Goal: Task Accomplishment & Management: Manage account settings

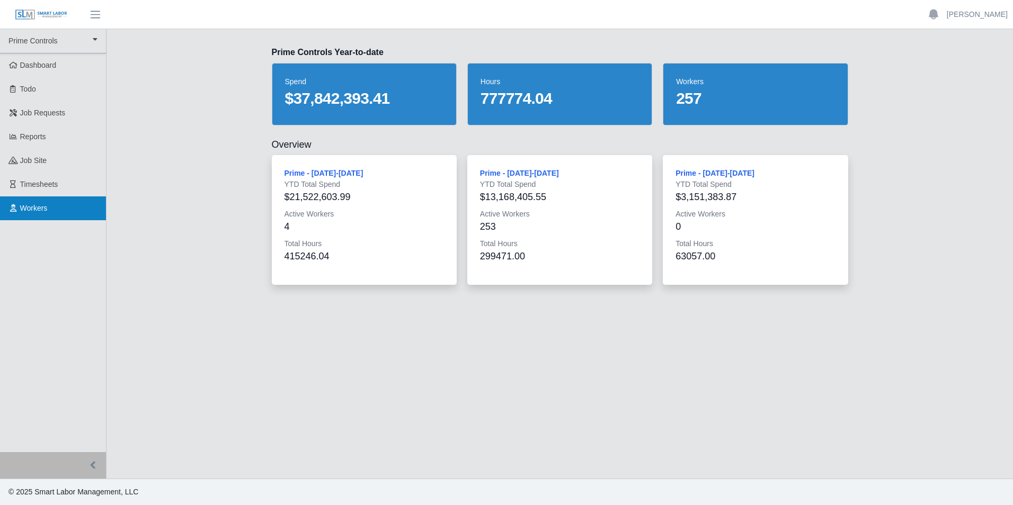
click at [58, 213] on link "Workers" at bounding box center [53, 208] width 106 height 24
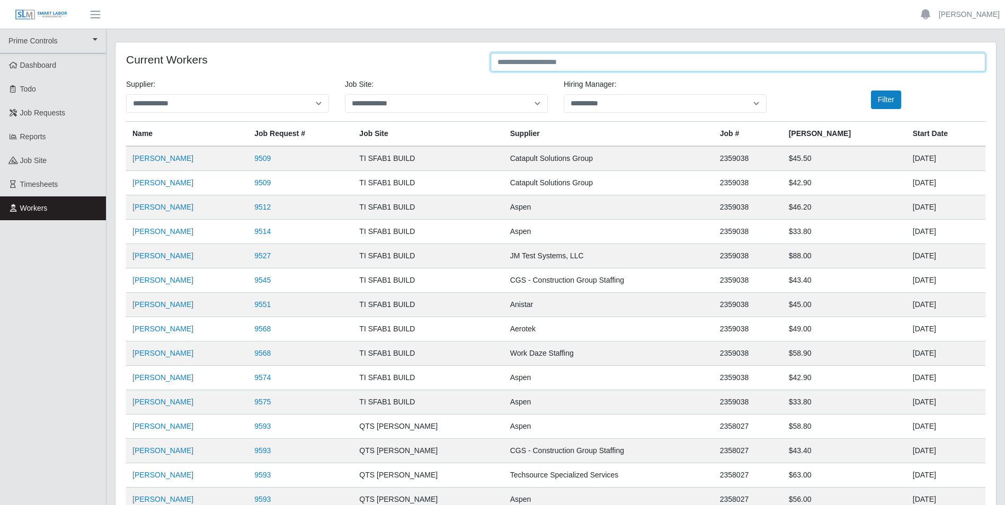
click at [611, 64] on input "text" at bounding box center [737, 62] width 495 height 19
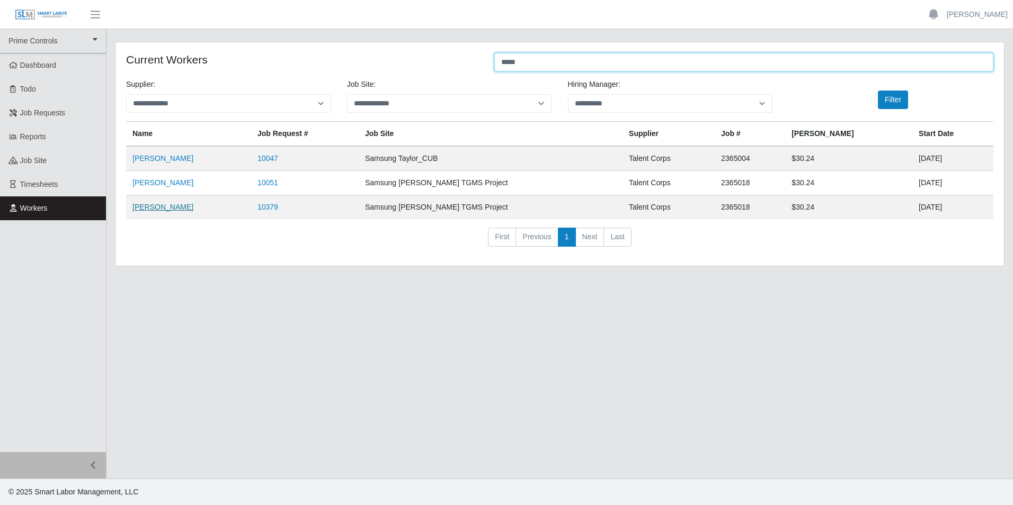
type input "*****"
click at [164, 211] on link "Danisha Pacheco" at bounding box center [162, 207] width 61 height 8
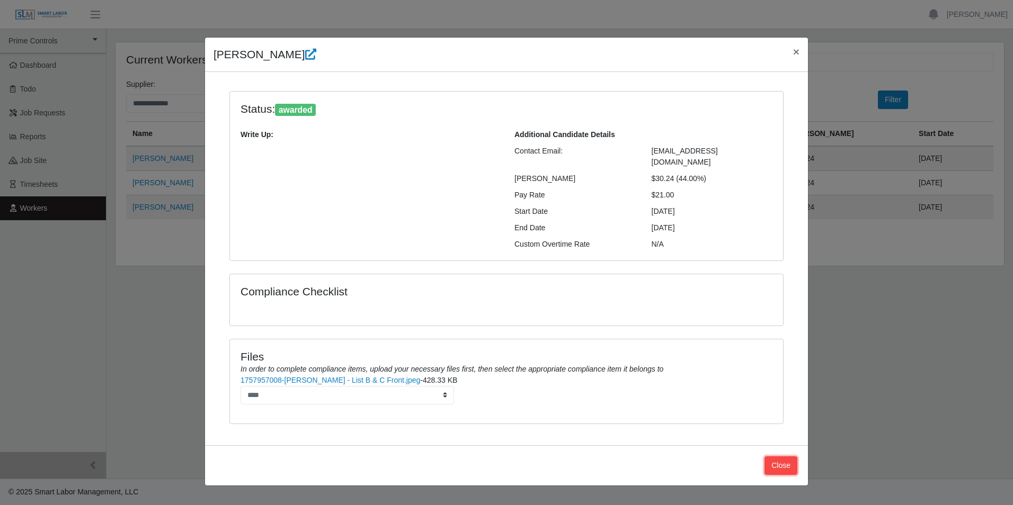
click at [783, 457] on button "Close" at bounding box center [780, 466] width 33 height 19
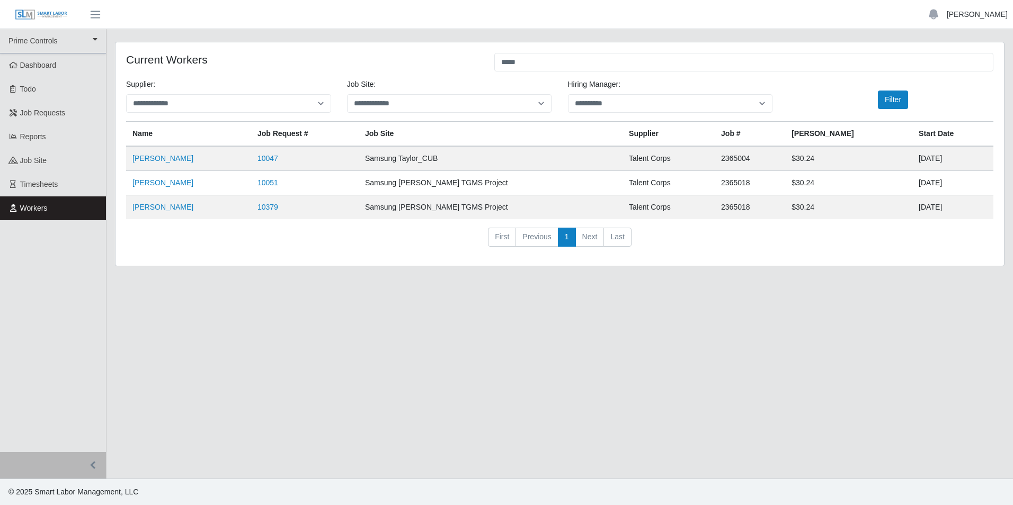
click at [977, 14] on link "[PERSON_NAME]" at bounding box center [976, 14] width 61 height 11
click at [952, 77] on link "Logout" at bounding box center [964, 73] width 95 height 22
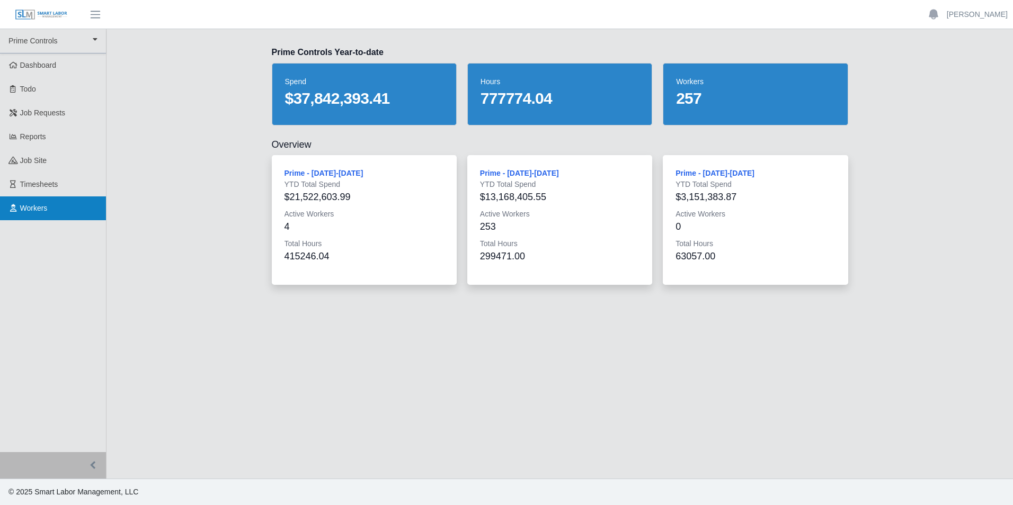
click at [24, 214] on link "Workers" at bounding box center [53, 208] width 106 height 24
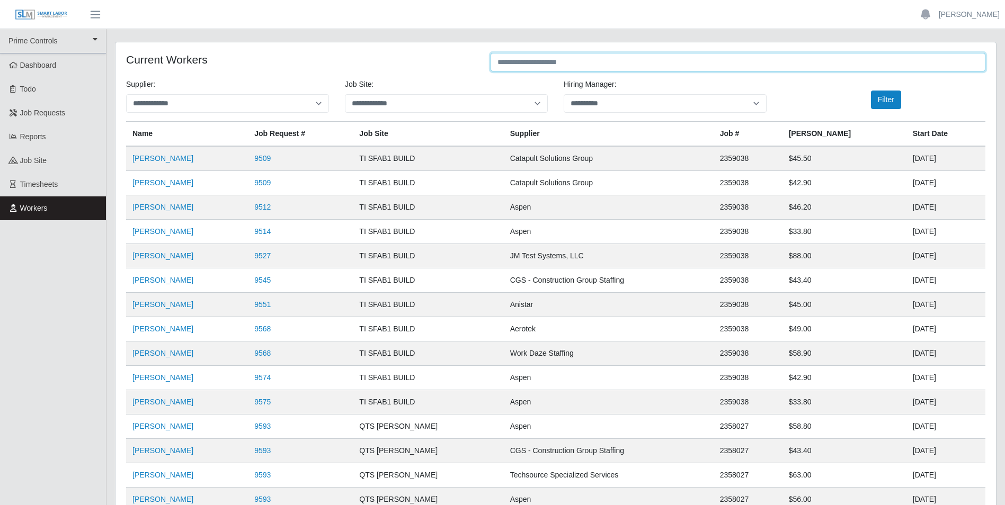
click at [595, 60] on input "text" at bounding box center [737, 62] width 495 height 19
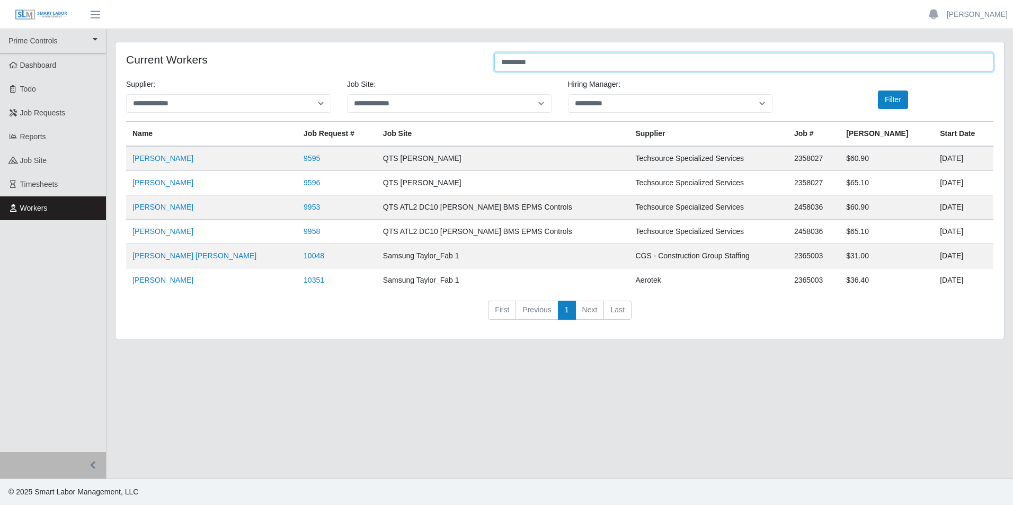
click at [600, 65] on input "********" at bounding box center [743, 62] width 499 height 19
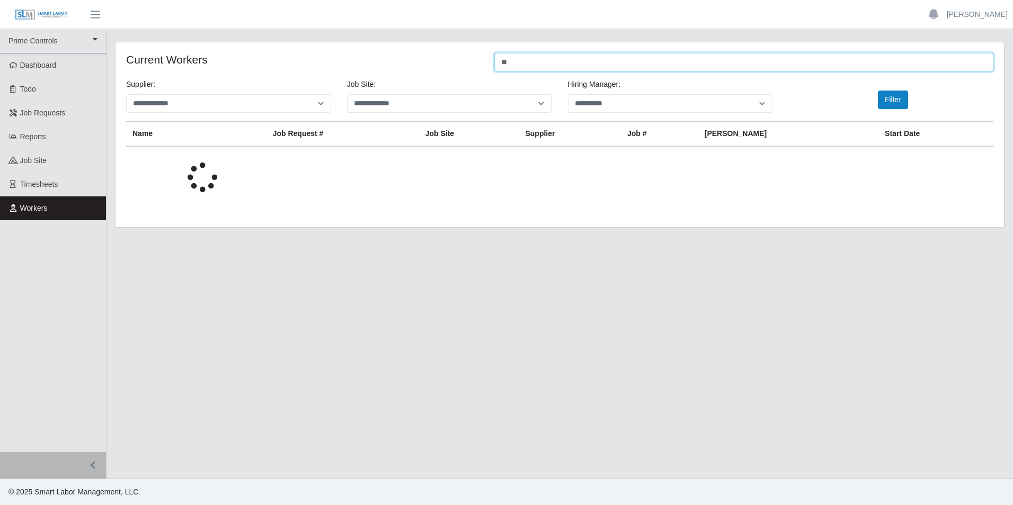
type input "*"
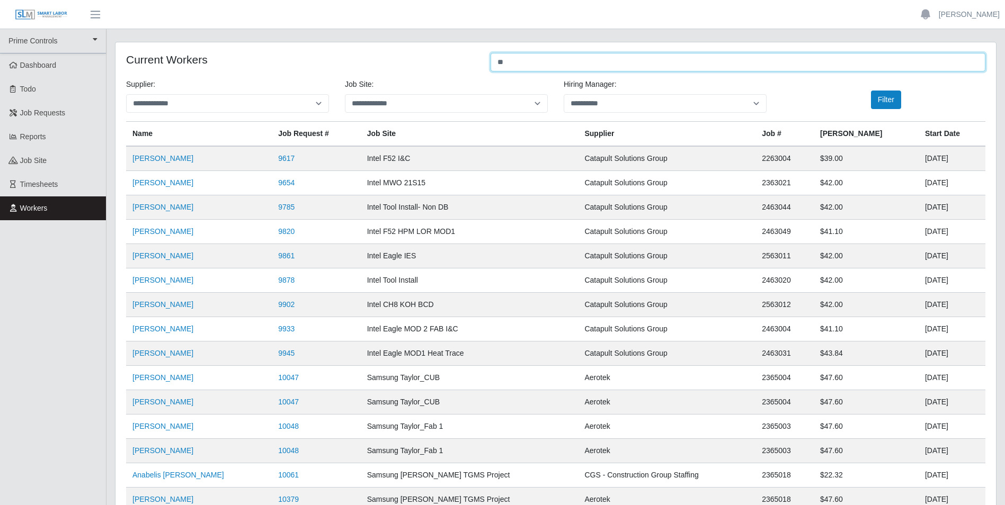
type input "*"
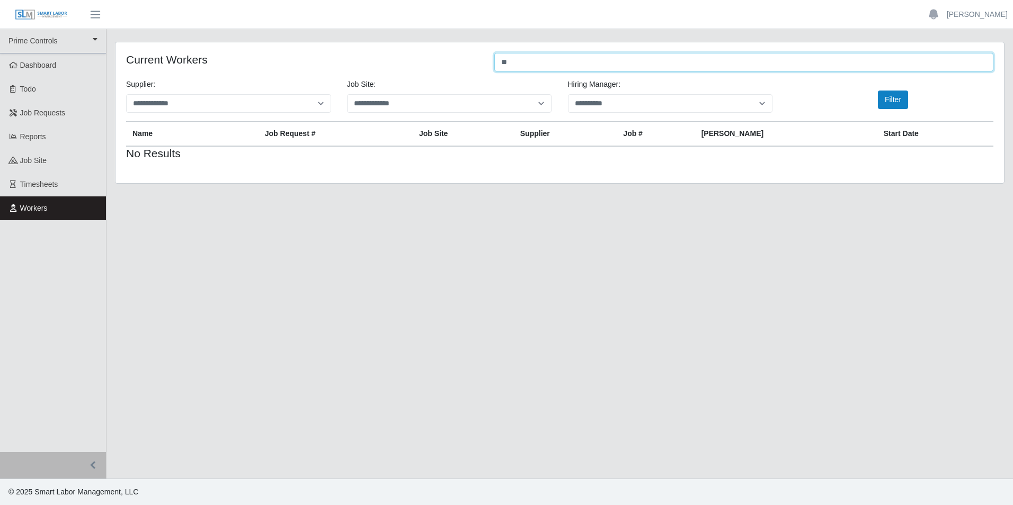
type input "*"
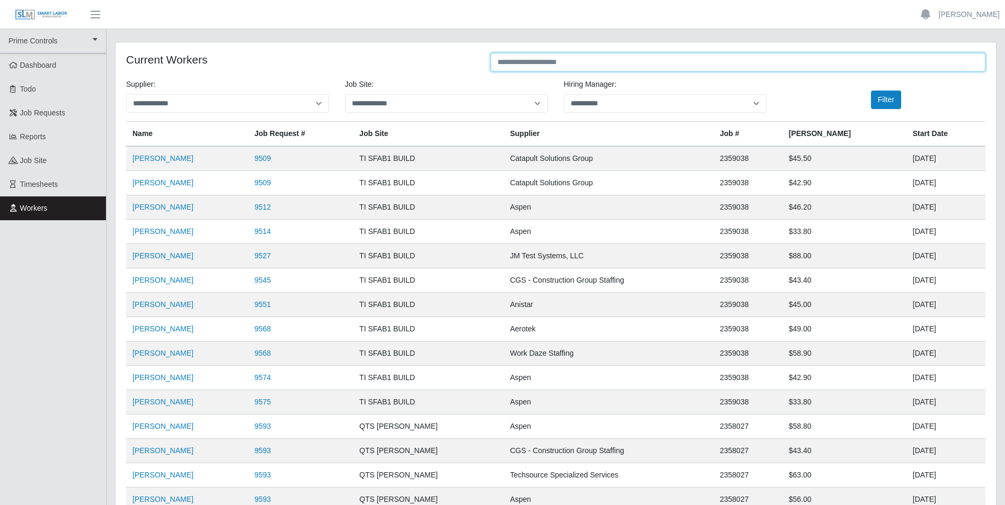
click at [639, 53] on input "text" at bounding box center [737, 62] width 495 height 19
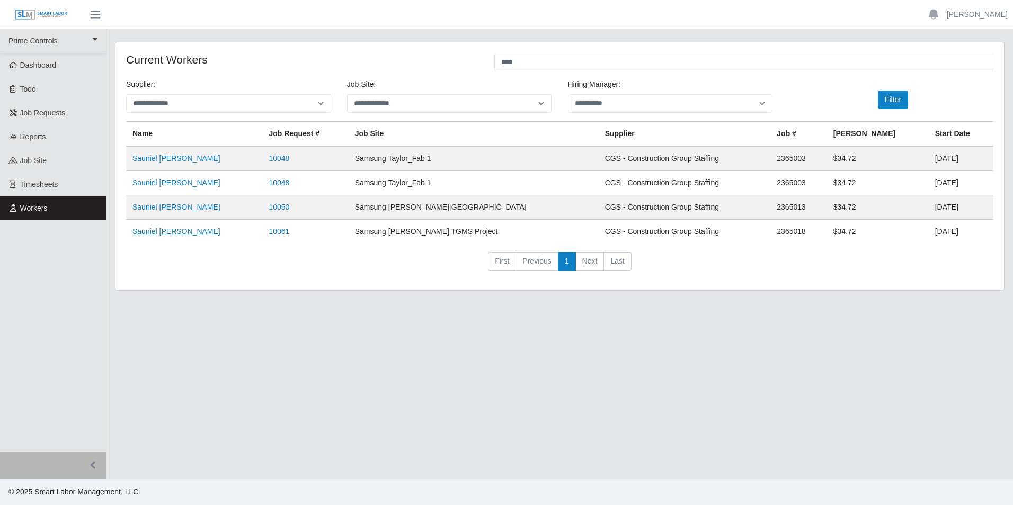
click at [175, 232] on link "Sauniel [PERSON_NAME]" at bounding box center [176, 231] width 88 height 8
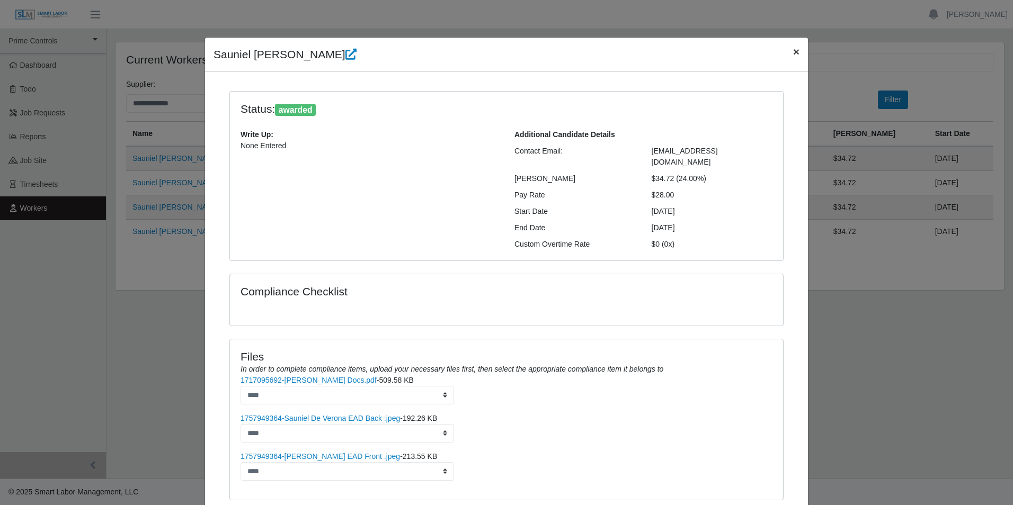
click at [793, 56] on span "×" at bounding box center [796, 52] width 6 height 12
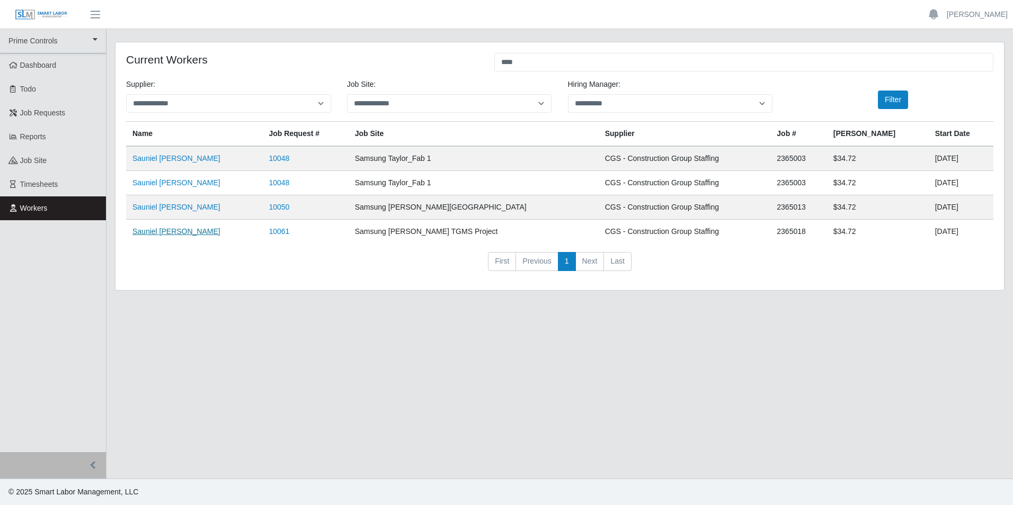
click at [169, 229] on link "Sauniel De Varona" at bounding box center [176, 231] width 88 height 8
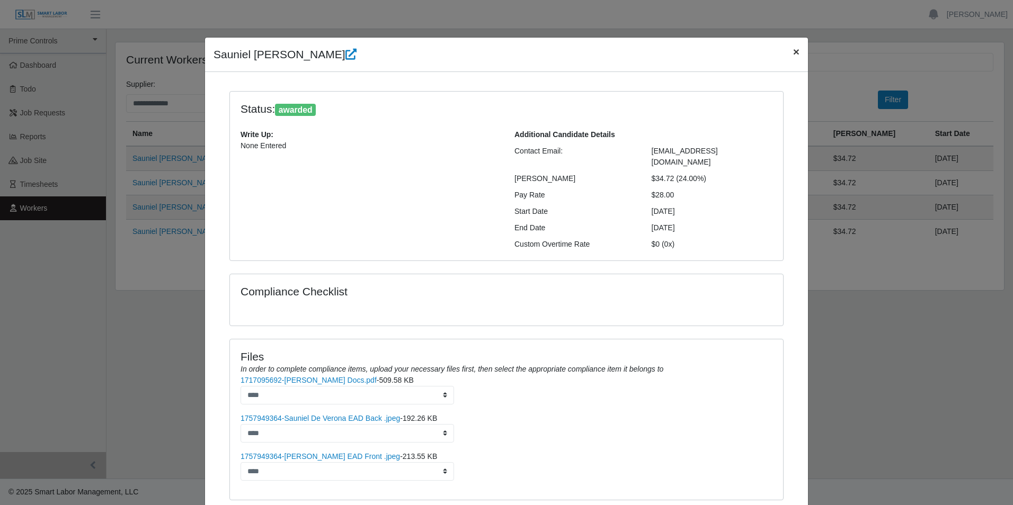
click at [793, 56] on span "×" at bounding box center [796, 52] width 6 height 12
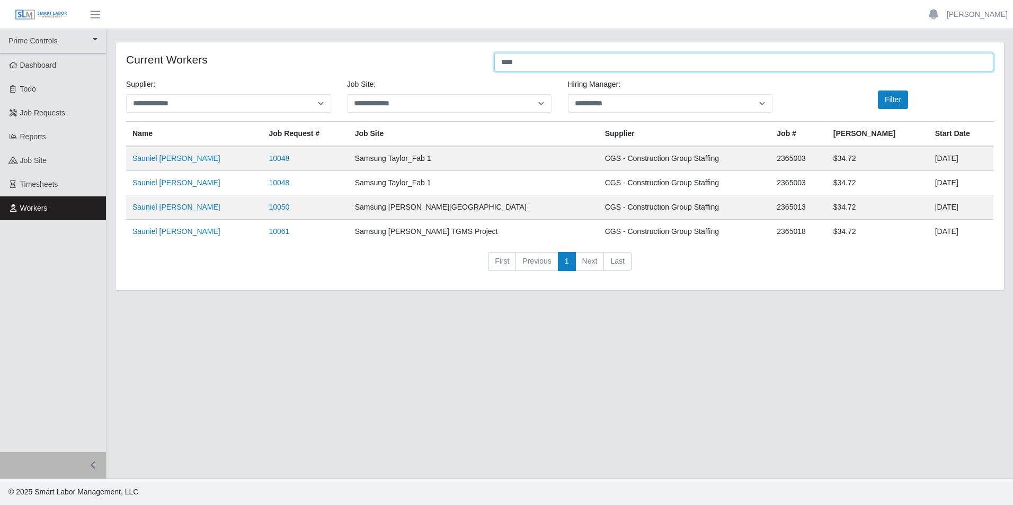
click at [591, 61] on input "****" at bounding box center [743, 62] width 499 height 19
type input "*"
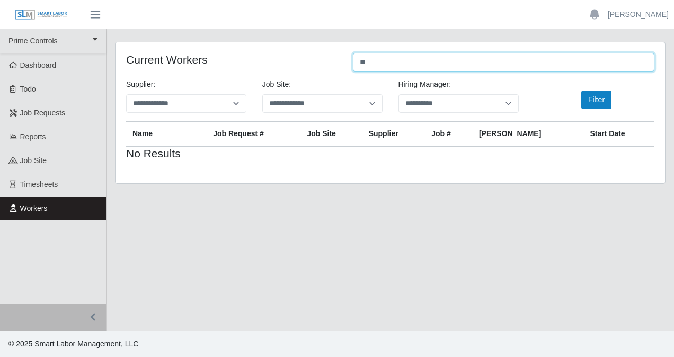
type input "*"
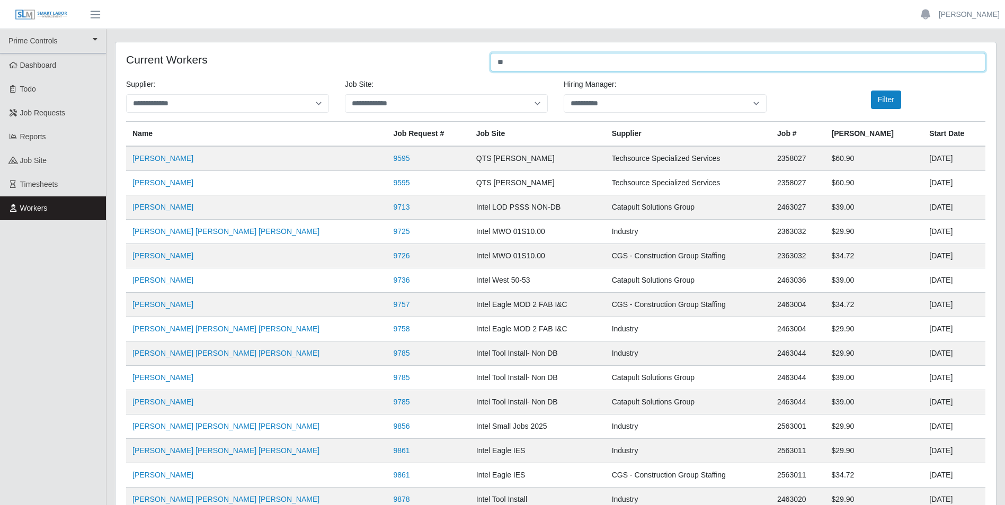
type input "*"
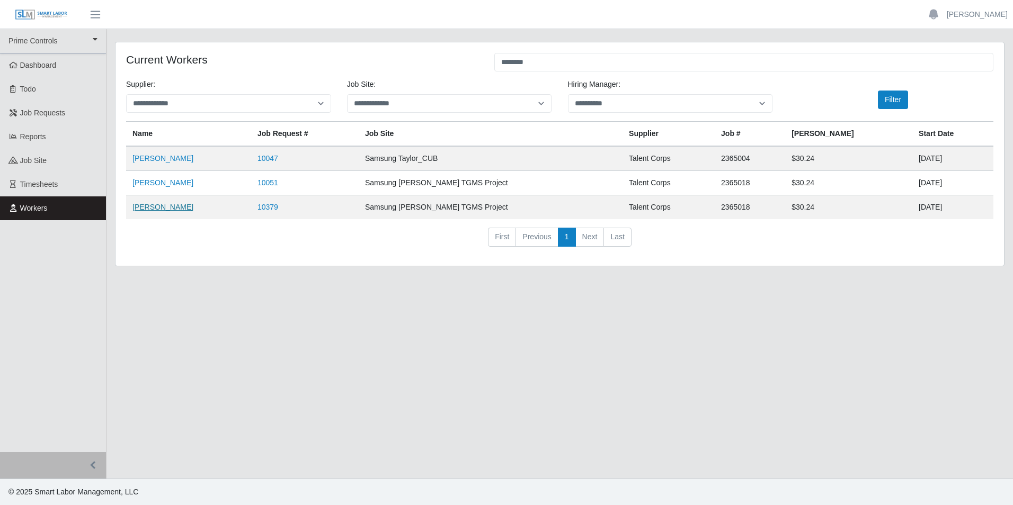
click at [176, 211] on link "Danisha Pacheco" at bounding box center [162, 207] width 61 height 8
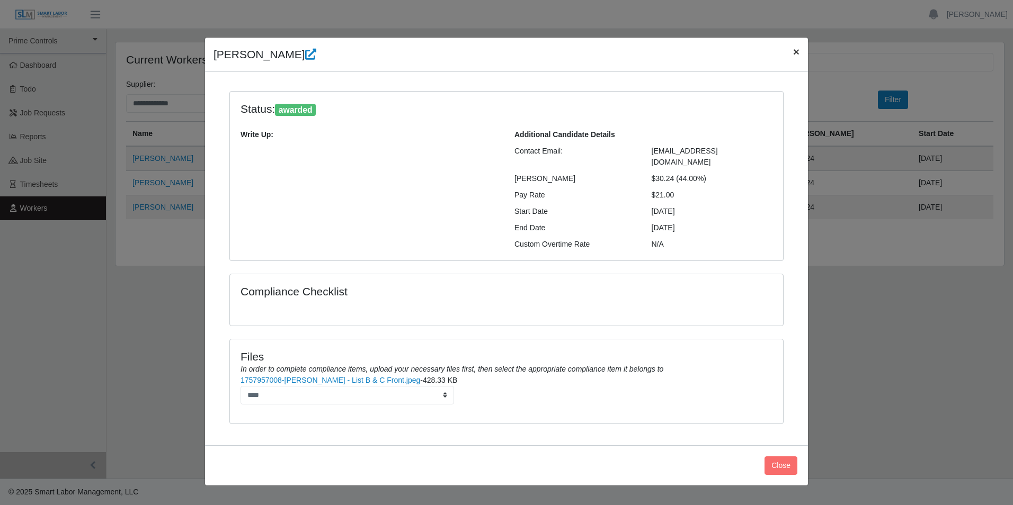
click at [790, 53] on button "×" at bounding box center [795, 52] width 23 height 28
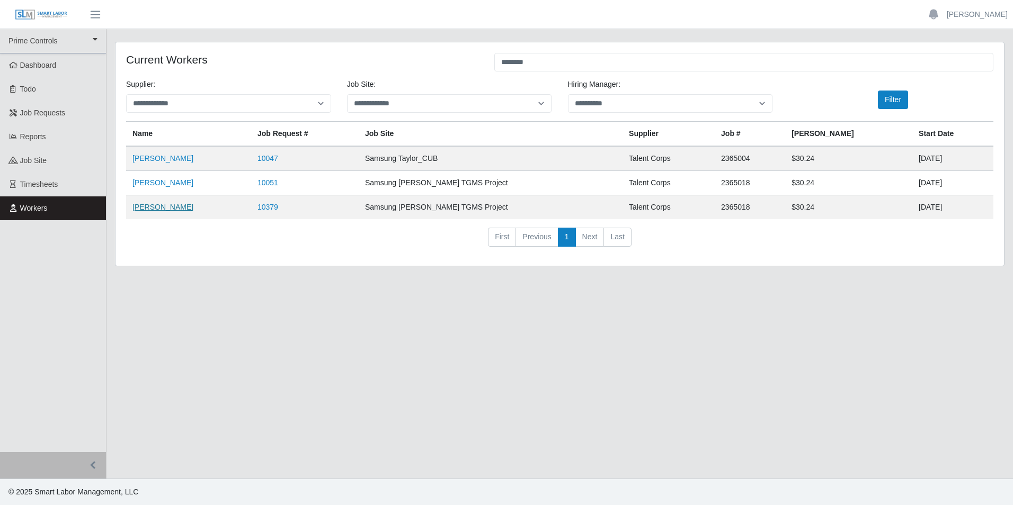
click at [159, 207] on link "Danisha Pacheco" at bounding box center [162, 207] width 61 height 8
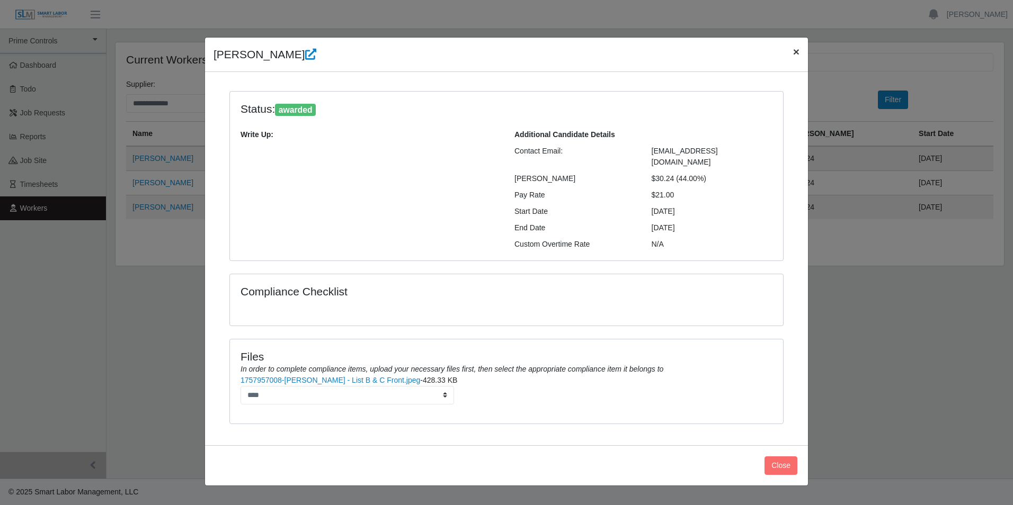
click at [791, 51] on button "×" at bounding box center [795, 52] width 23 height 28
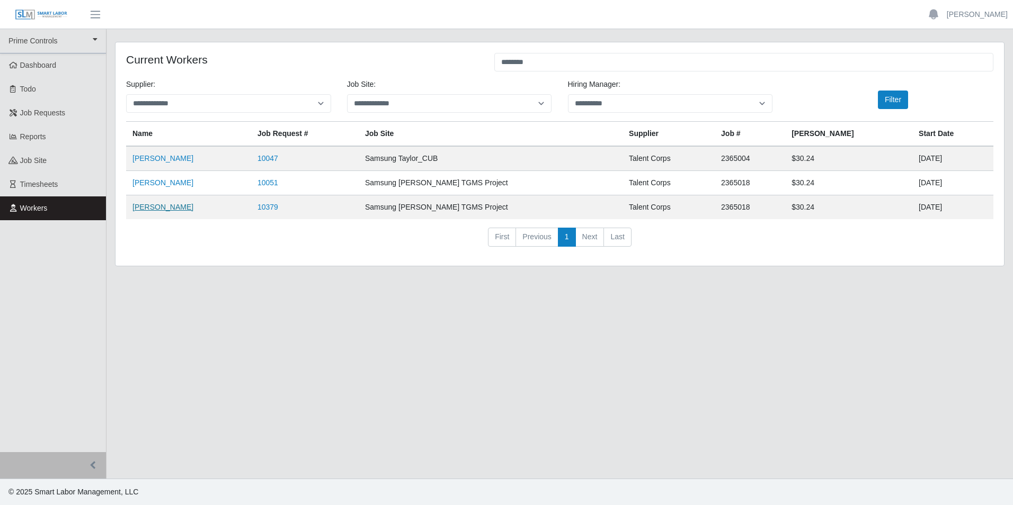
click at [153, 209] on link "Danisha Pacheco" at bounding box center [162, 207] width 61 height 8
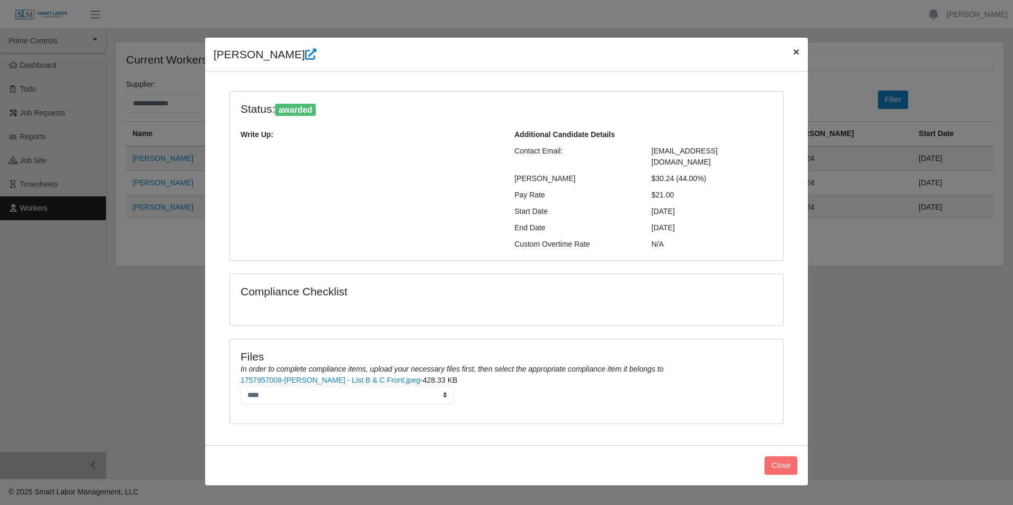
click at [794, 53] on span "×" at bounding box center [796, 52] width 6 height 12
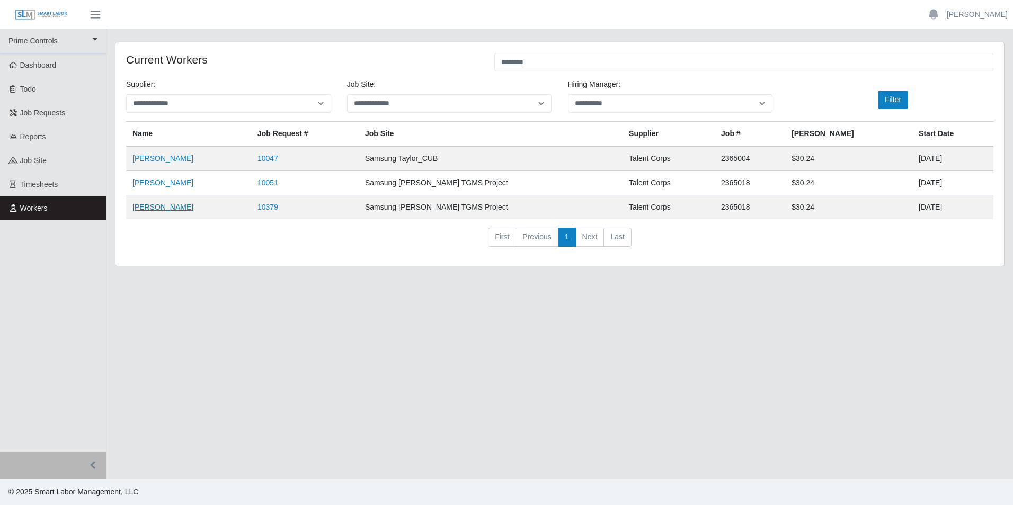
click at [165, 203] on link "Danisha Pacheco" at bounding box center [162, 207] width 61 height 8
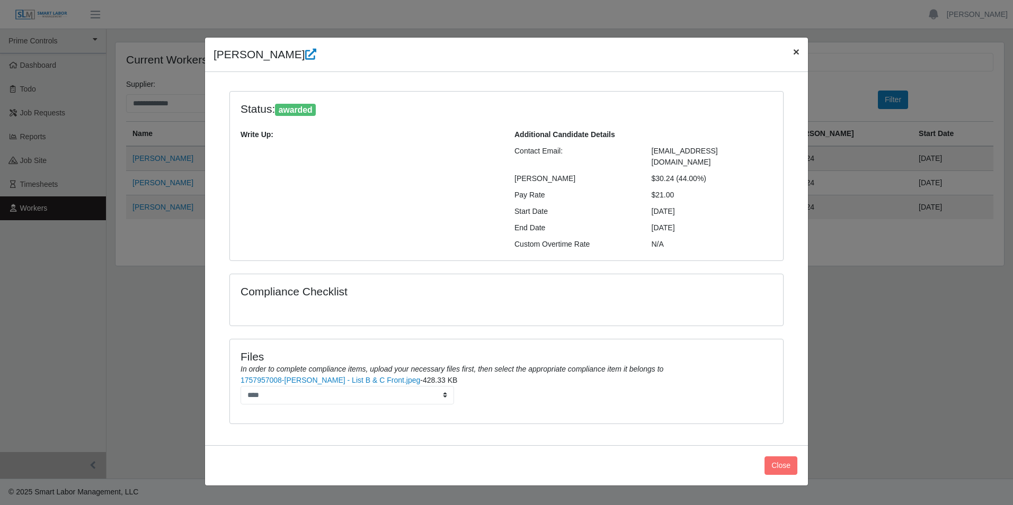
click at [794, 55] on span "×" at bounding box center [796, 52] width 6 height 12
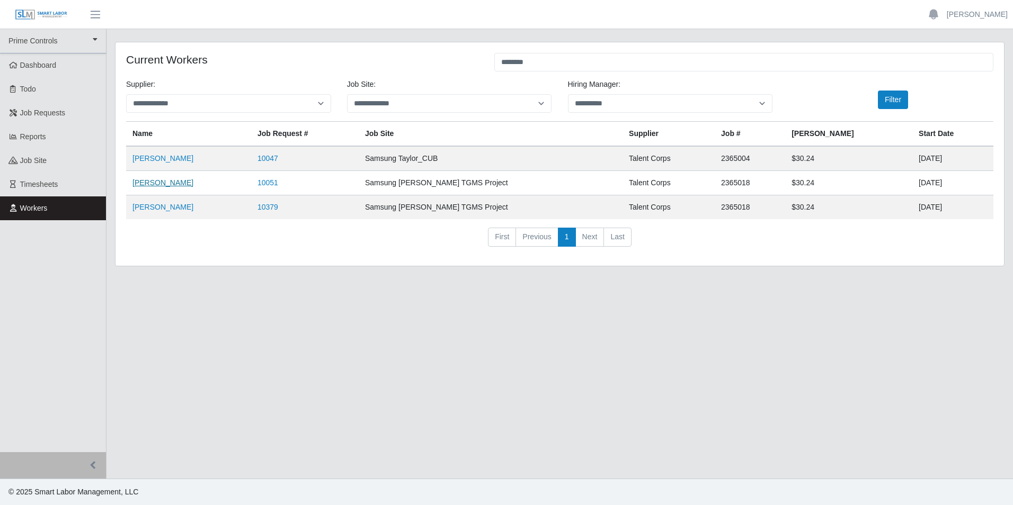
click at [183, 185] on link "Danisha Pacheco" at bounding box center [162, 182] width 61 height 8
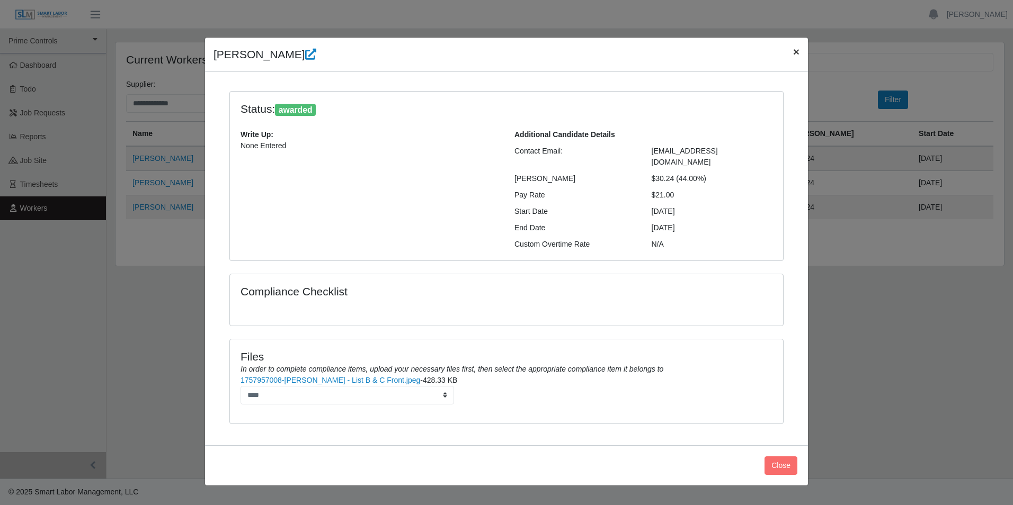
click at [790, 55] on button "×" at bounding box center [795, 52] width 23 height 28
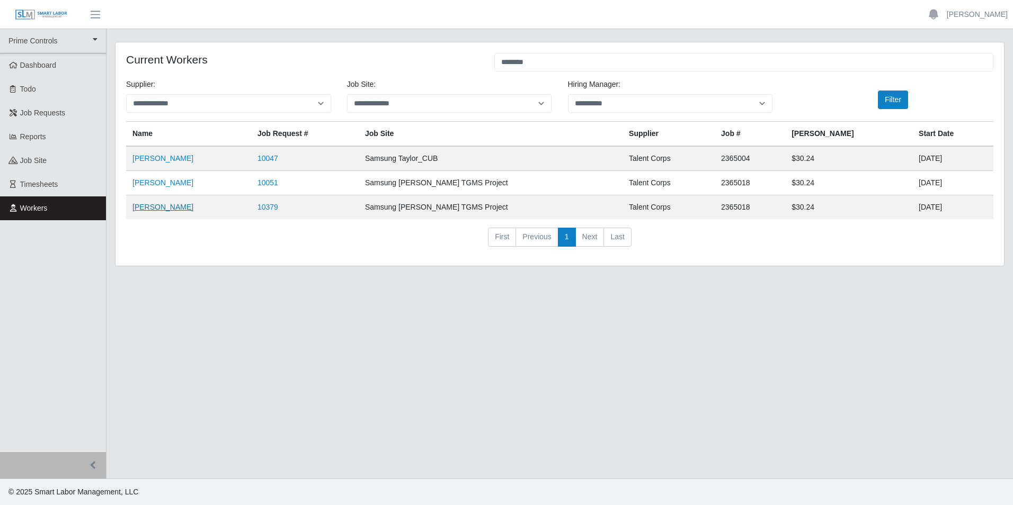
click at [175, 208] on link "Danisha Pacheco" at bounding box center [162, 207] width 61 height 8
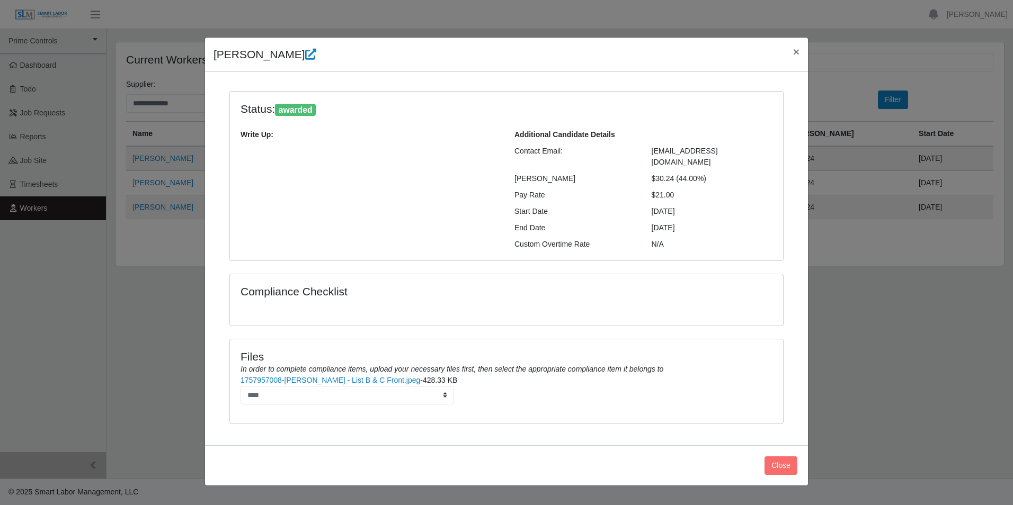
click at [317, 53] on div "Danisha Pacheco ×" at bounding box center [506, 55] width 603 height 34
click at [307, 53] on icon at bounding box center [310, 54] width 11 height 11
click at [801, 53] on button "×" at bounding box center [795, 52] width 23 height 28
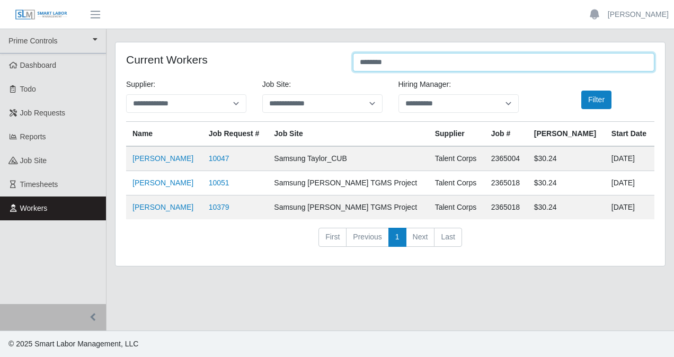
click at [400, 63] on input "*******" at bounding box center [503, 62] width 301 height 19
type input "*"
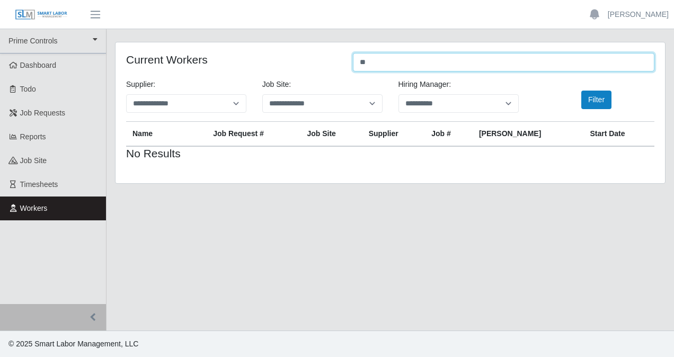
type input "*"
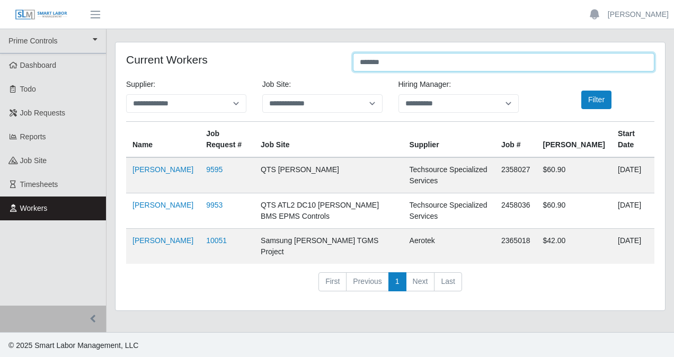
type input "*******"
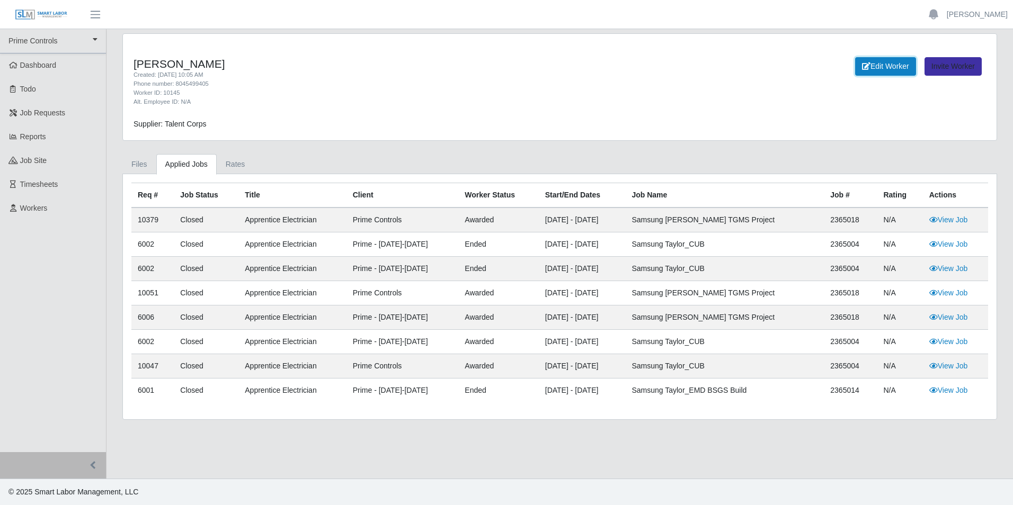
click at [888, 67] on link "Edit Worker" at bounding box center [885, 66] width 61 height 19
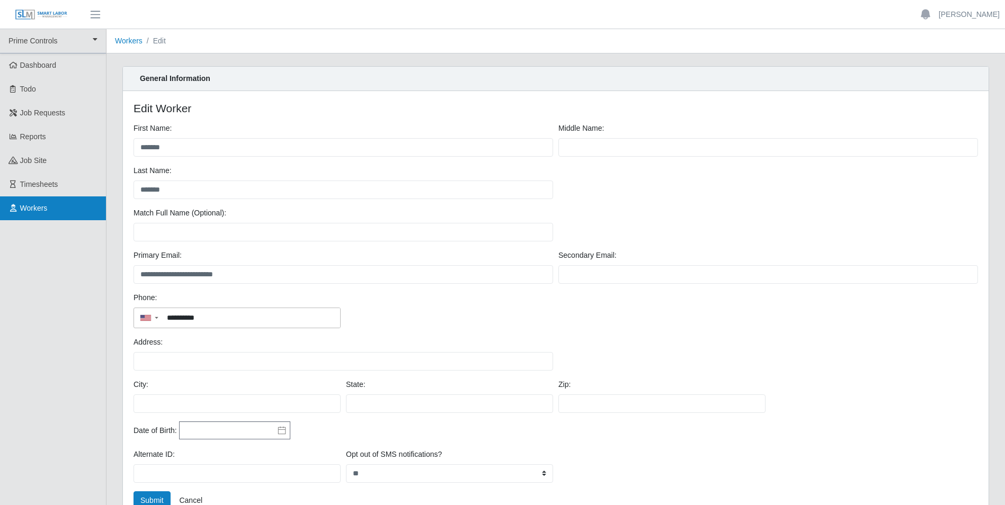
click at [57, 201] on link "Workers" at bounding box center [53, 208] width 106 height 24
